Goal: Information Seeking & Learning: Compare options

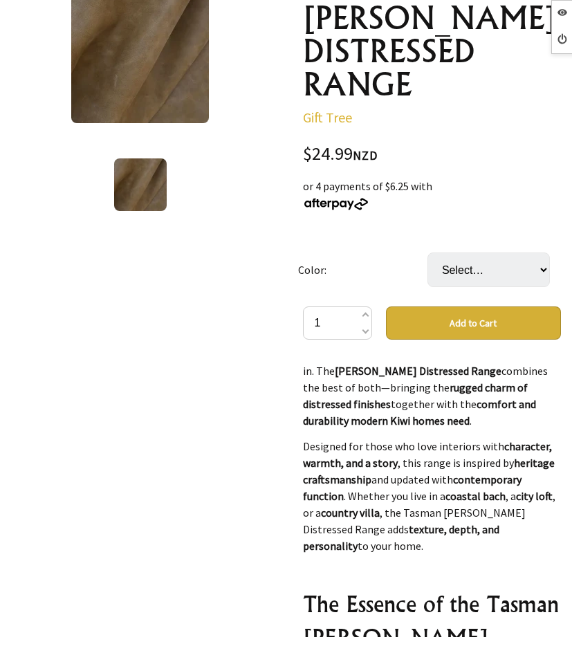
scroll to position [415, 0]
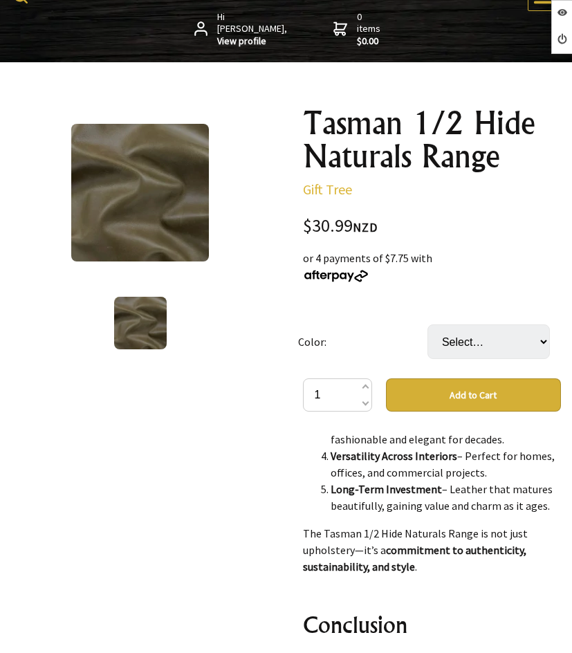
scroll to position [2215, 0]
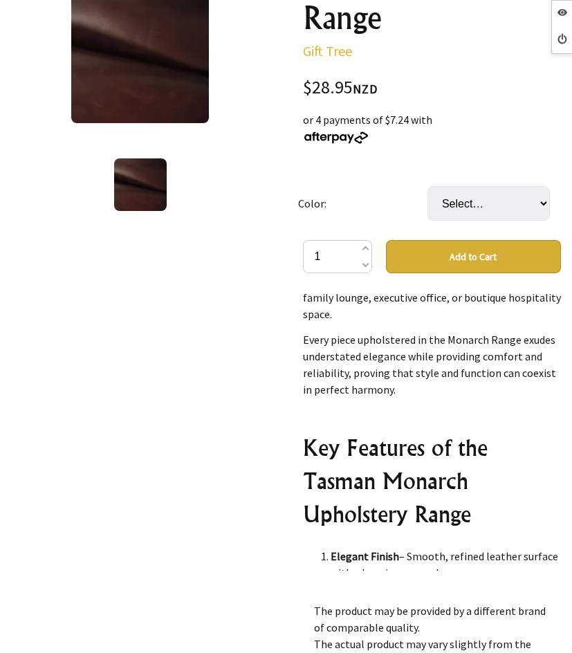
scroll to position [623, 0]
